Goal: Task Accomplishment & Management: Manage account settings

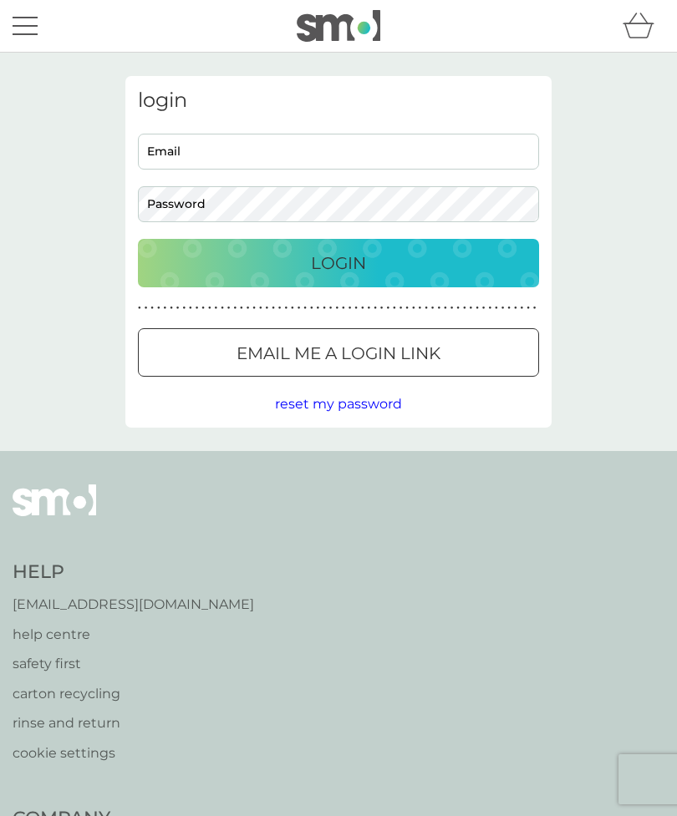
click at [337, 161] on input "Email" at bounding box center [338, 152] width 401 height 36
type input "janferguson1@sky.com"
click at [338, 262] on button "Login" at bounding box center [338, 263] width 401 height 48
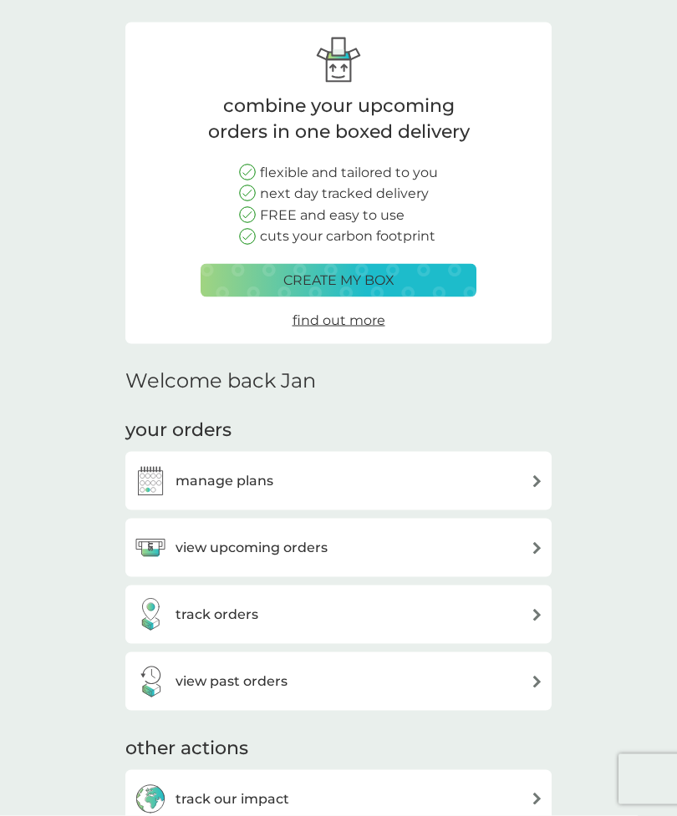
scroll to position [66, 0]
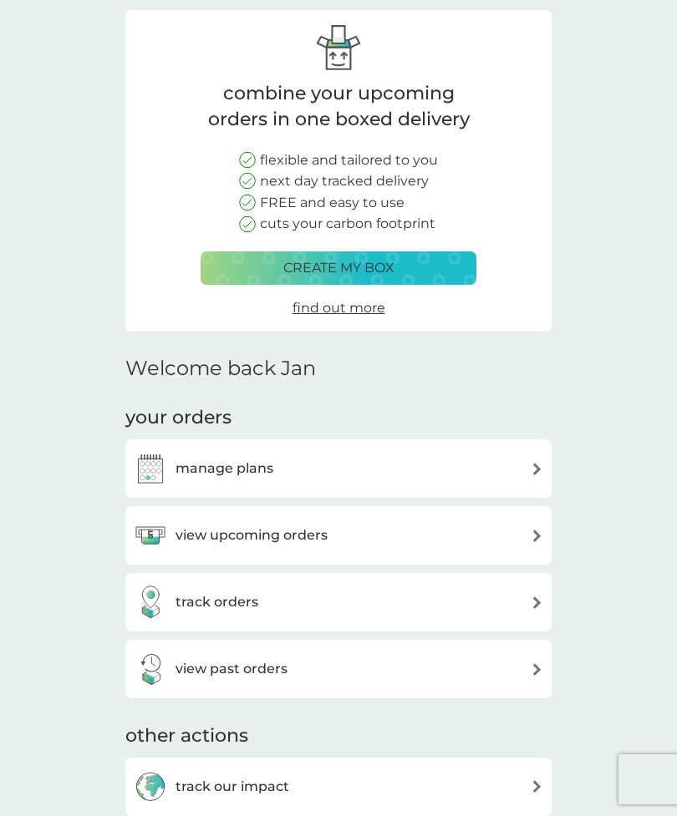
click at [464, 539] on div "view upcoming orders" at bounding box center [338, 535] width 409 height 33
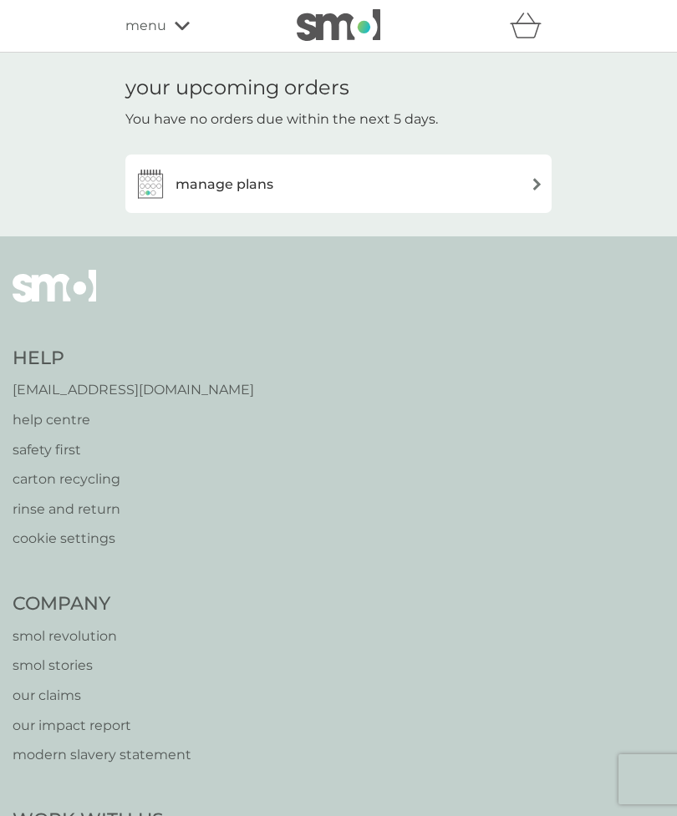
click at [231, 192] on h3 "manage plans" at bounding box center [224, 185] width 98 height 22
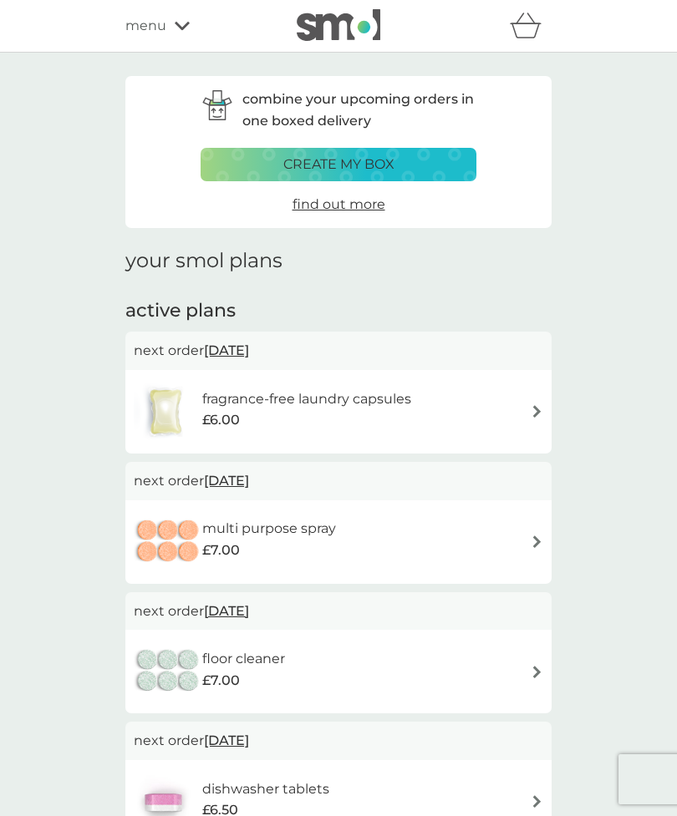
click at [177, 28] on icon at bounding box center [182, 26] width 15 height 10
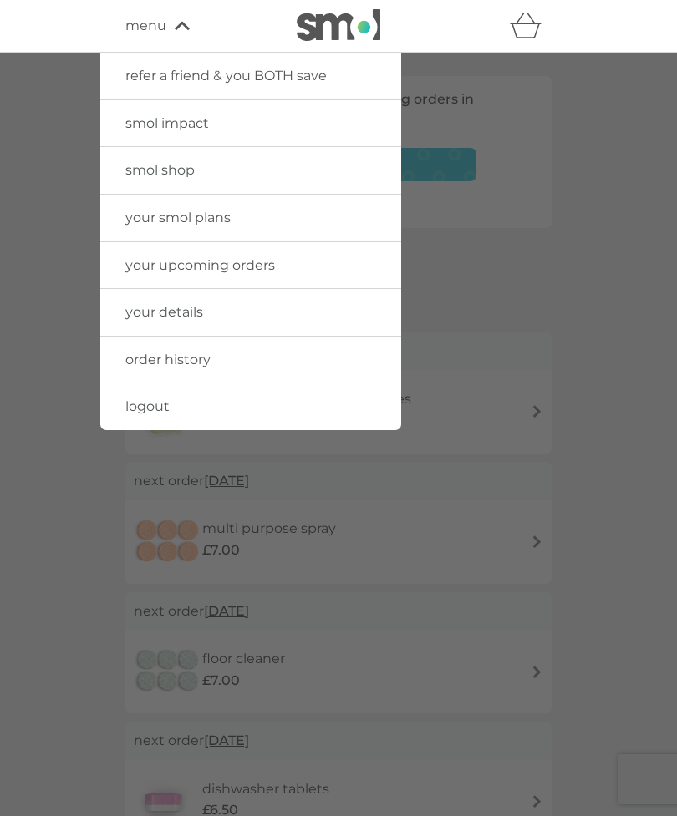
click at [192, 366] on link "order history" at bounding box center [250, 360] width 301 height 47
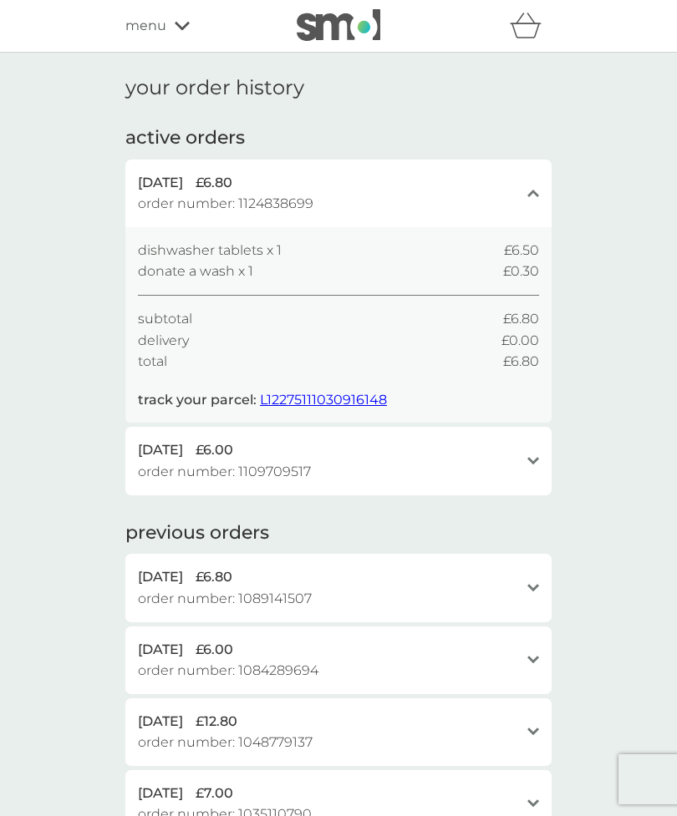
click at [345, 402] on span "L12275111030916148" at bounding box center [323, 400] width 127 height 16
